Goal: Check status: Check status

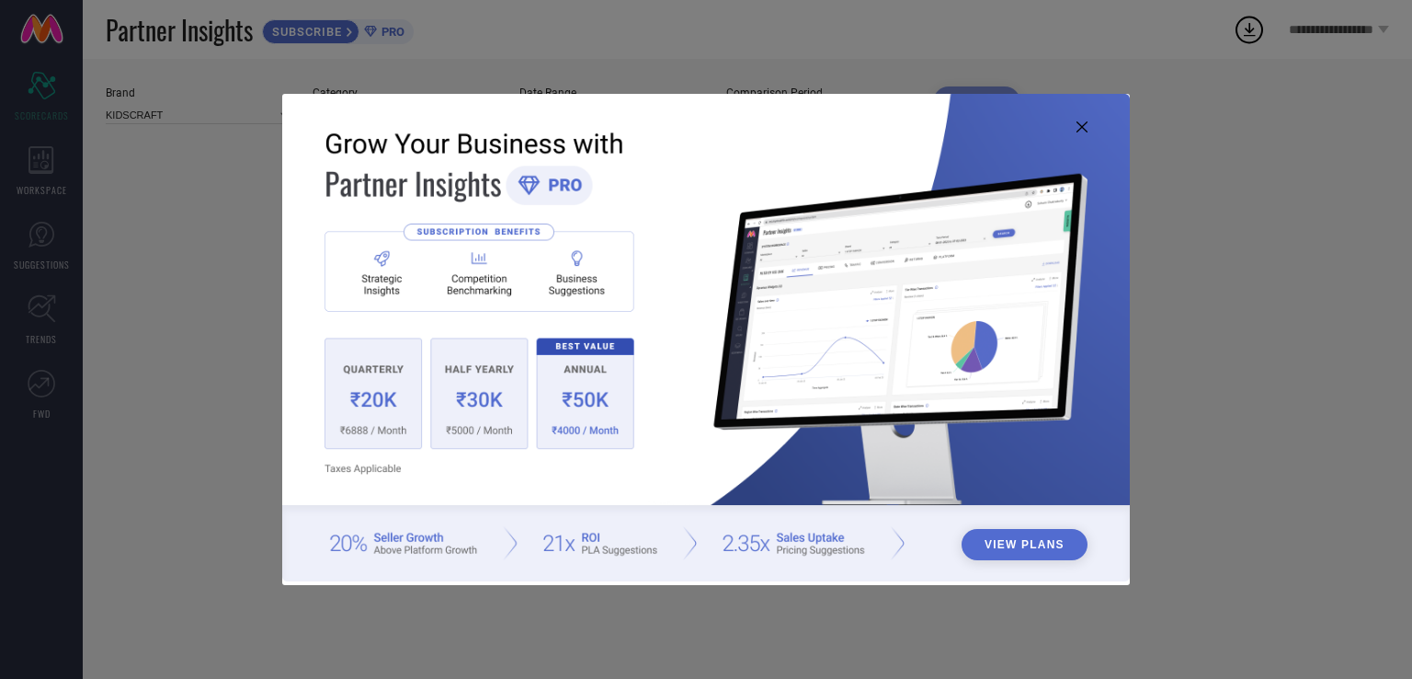
type input "All"
click at [1080, 125] on icon at bounding box center [1082, 126] width 11 height 11
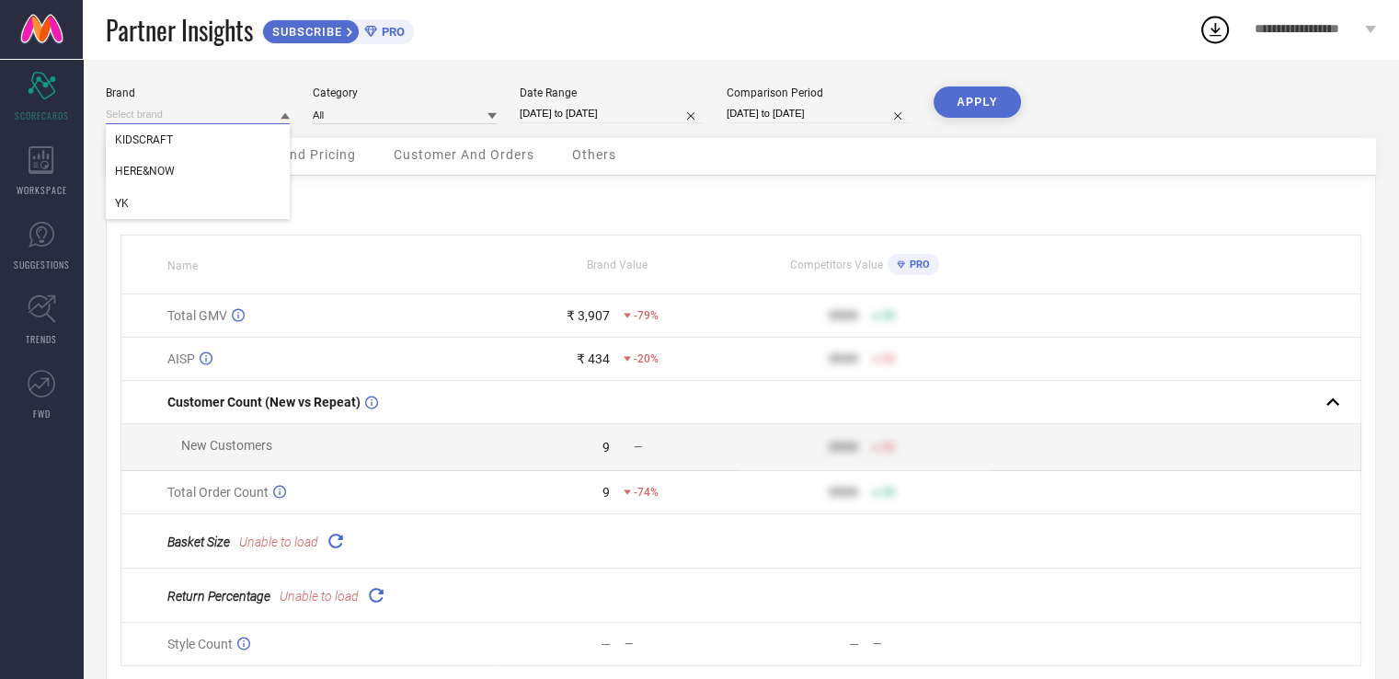
click at [249, 120] on input at bounding box center [198, 114] width 184 height 19
drag, startPoint x: 163, startPoint y: 204, endPoint x: 188, endPoint y: 198, distance: 25.6
click at [162, 204] on div "YK" at bounding box center [198, 203] width 184 height 31
type input "All"
click at [993, 97] on button "APPLY" at bounding box center [976, 101] width 87 height 31
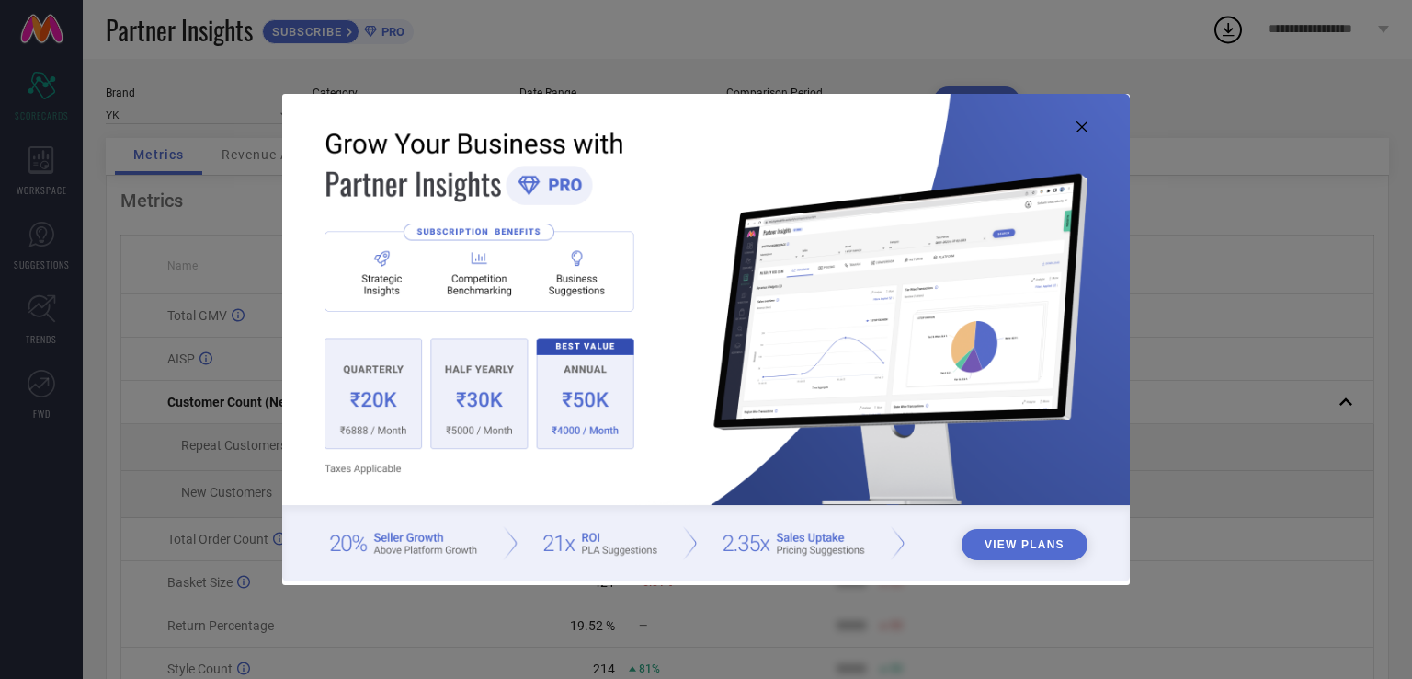
click at [1085, 127] on icon at bounding box center [1082, 126] width 11 height 11
type input "All"
click at [1081, 126] on icon at bounding box center [1082, 126] width 11 height 11
